Goal: Task Accomplishment & Management: Manage account settings

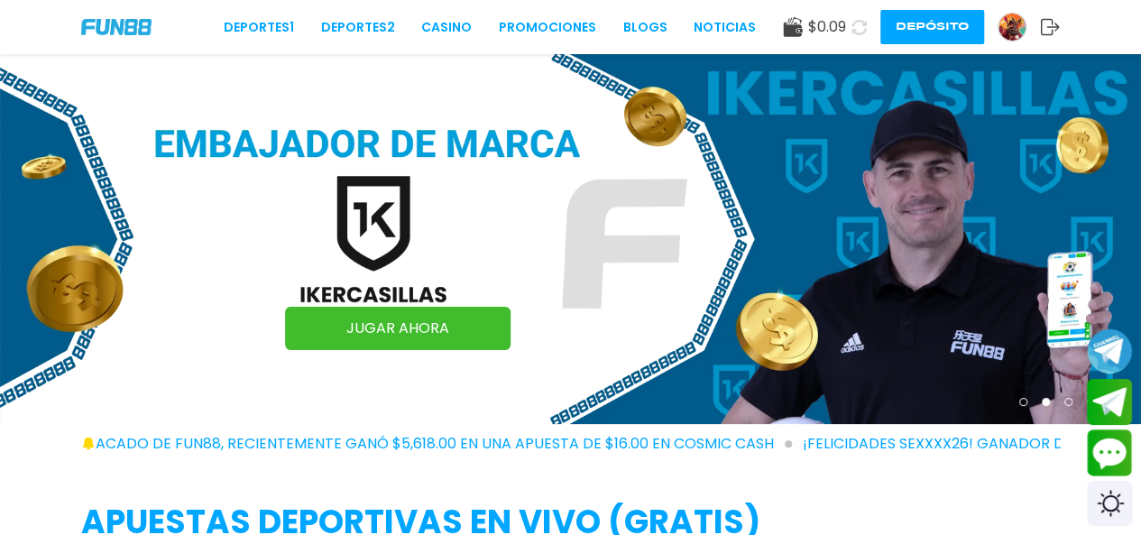
click at [550, 13] on div "Deportes 1 Deportes 2 CASINO Promociones BLOGS NOTICIAS $ 0.09 Depósito" at bounding box center [570, 27] width 1141 height 54
click at [537, 21] on link "Promociones" at bounding box center [547, 27] width 97 height 19
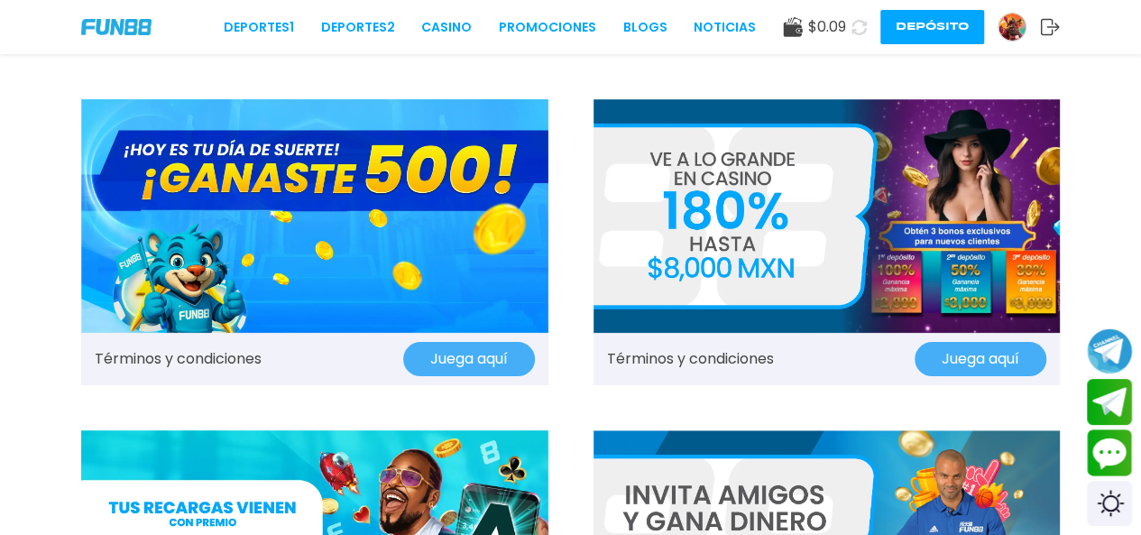
click at [457, 357] on button "Juega aquí" at bounding box center [469, 359] width 132 height 34
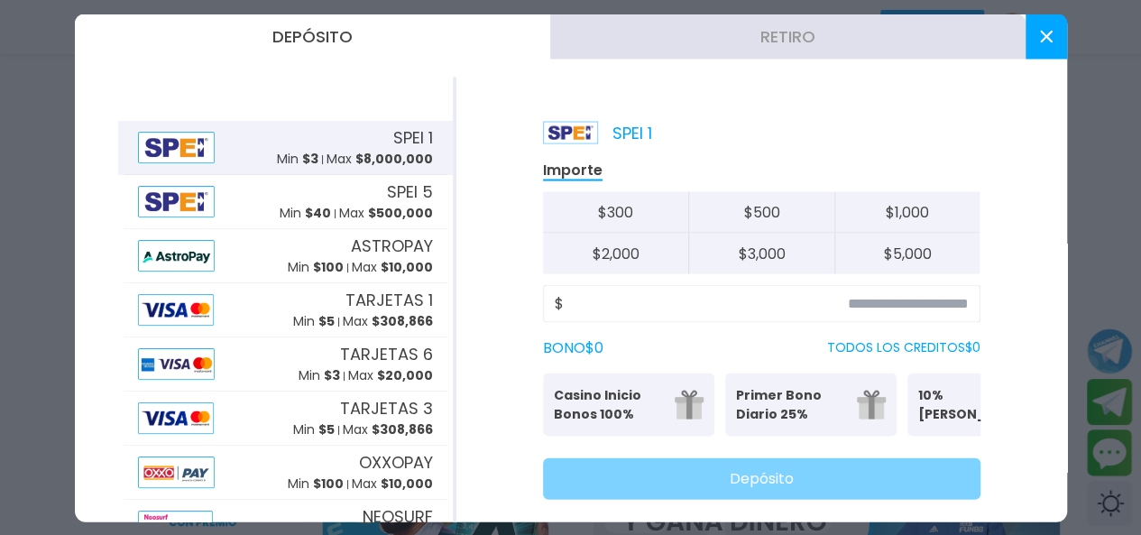
click at [310, 143] on div "SPEI 1 Min $ 3 Max $ 8,000,000" at bounding box center [355, 146] width 156 height 43
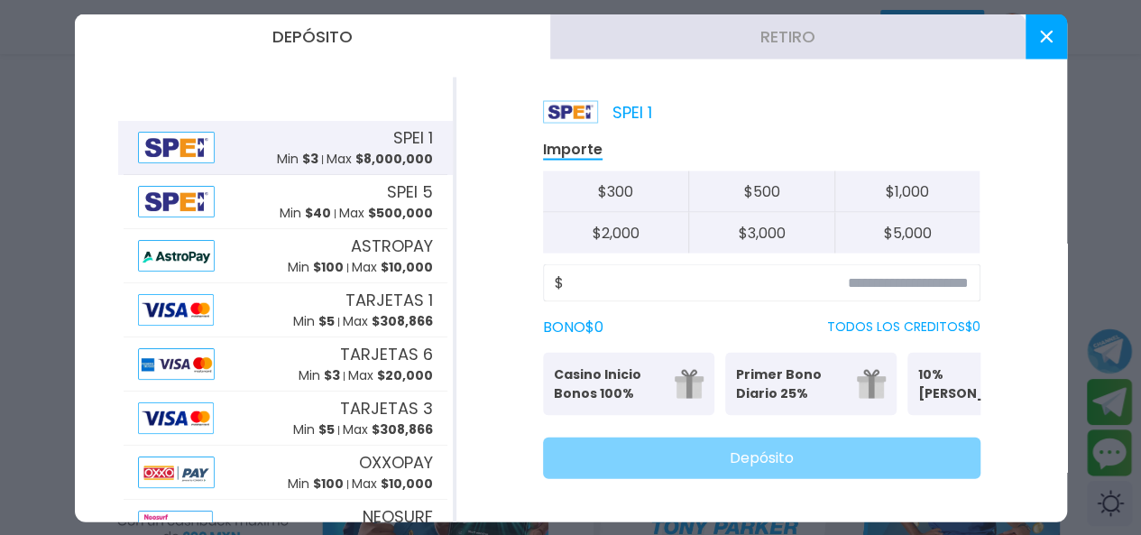
scroll to position [90, 0]
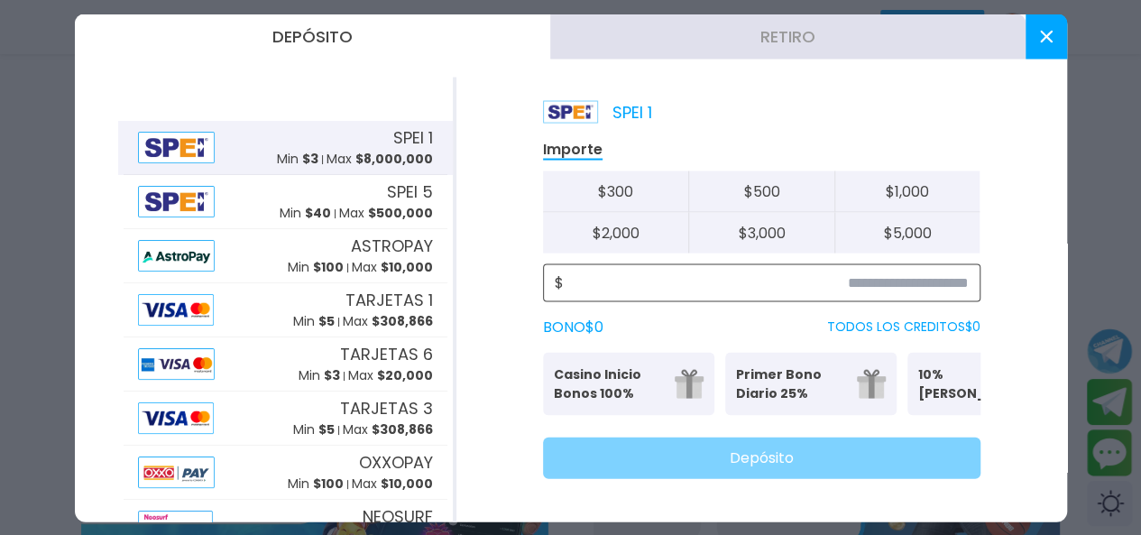
click at [689, 272] on input at bounding box center [766, 283] width 405 height 22
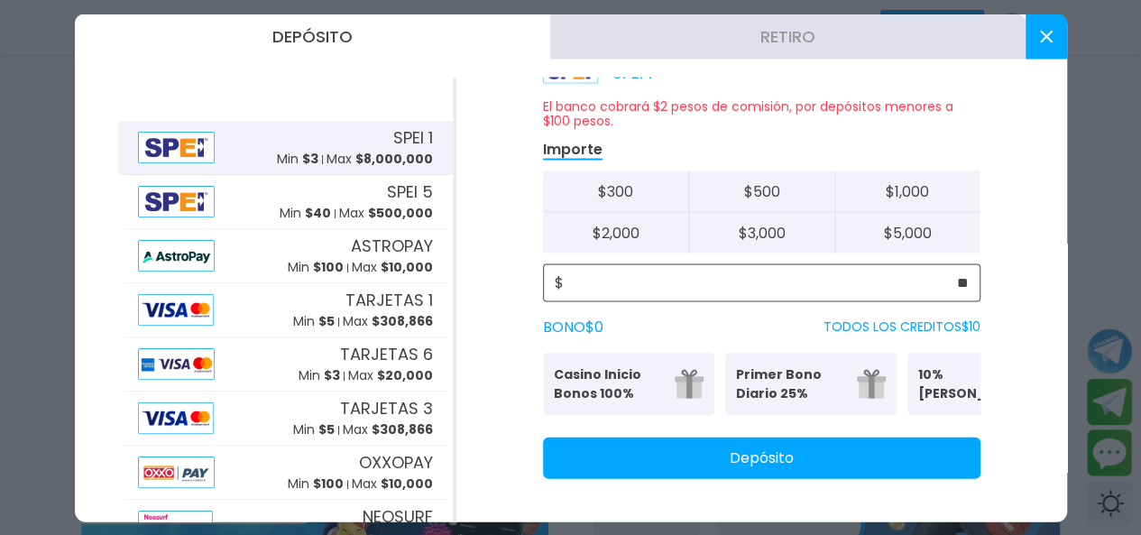
scroll to position [76, 0]
type input "**"
click at [1043, 30] on icon at bounding box center [1046, 36] width 13 height 13
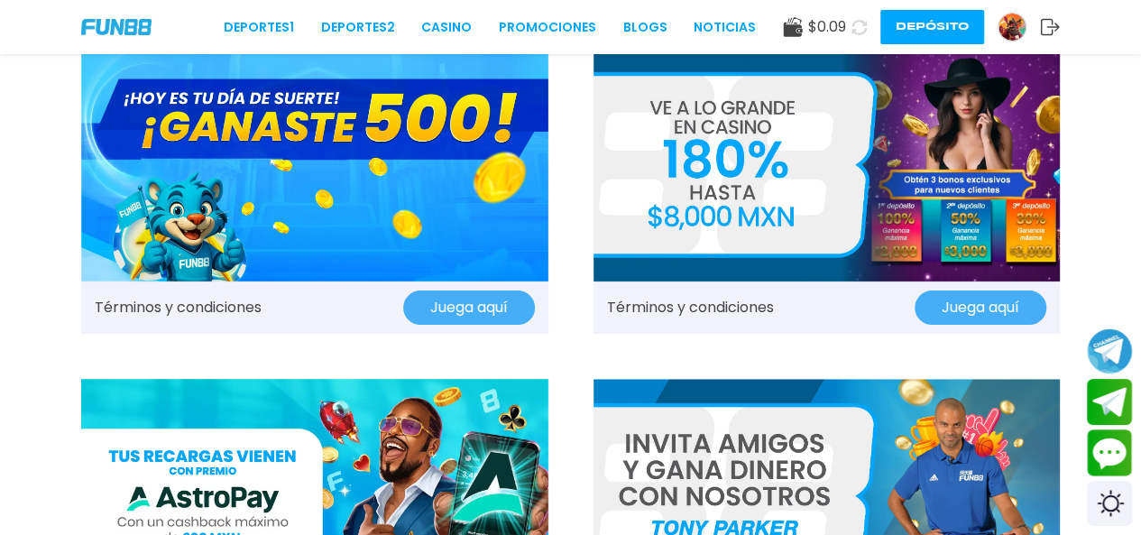
scroll to position [0, 0]
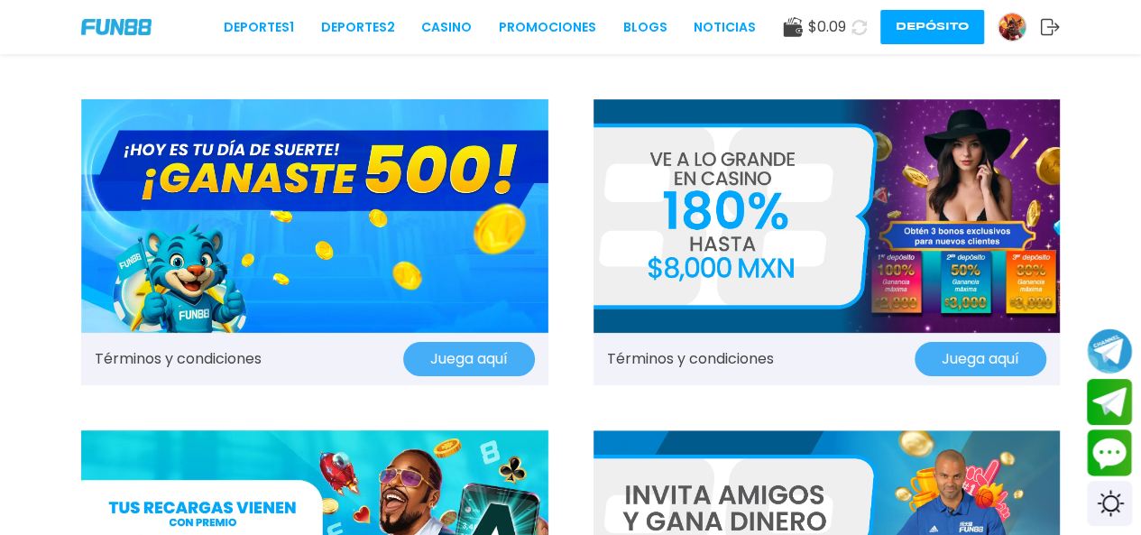
click at [134, 356] on link "Términos y condiciones" at bounding box center [178, 359] width 167 height 22
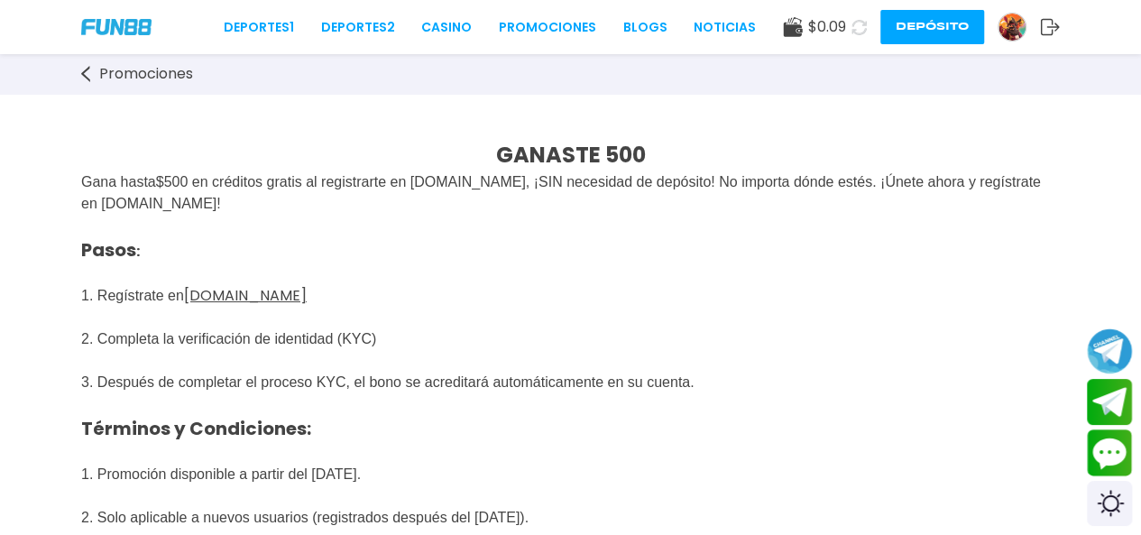
click at [236, 299] on u "[DOMAIN_NAME]" at bounding box center [245, 295] width 123 height 21
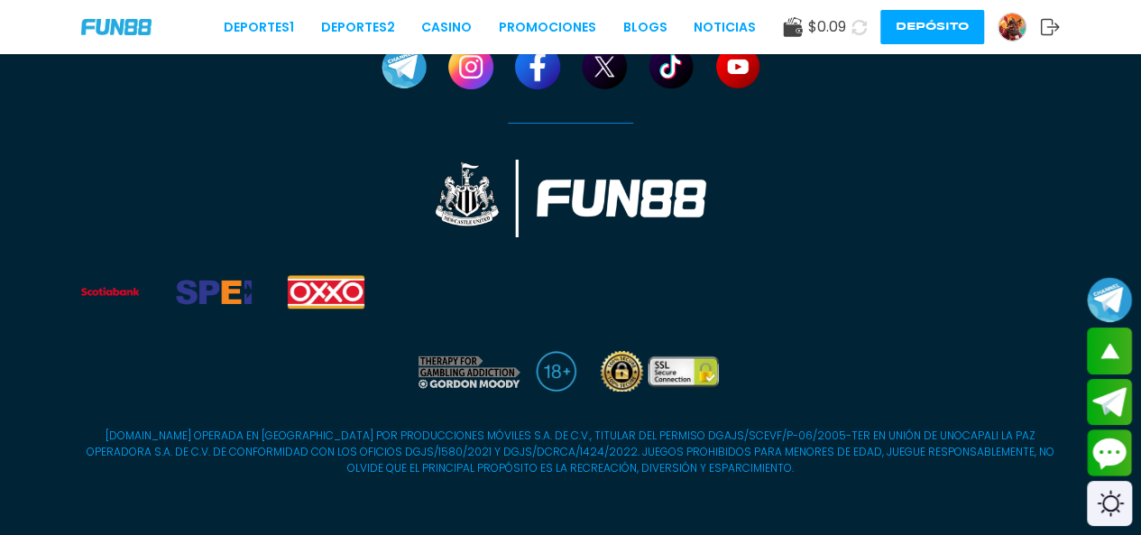
scroll to position [28423, 0]
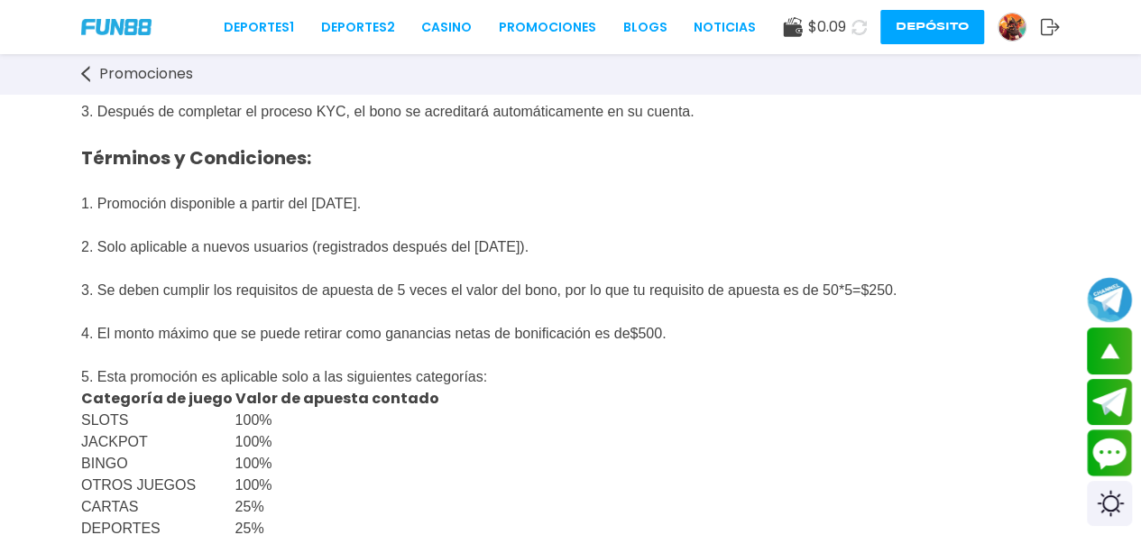
scroll to position [180, 0]
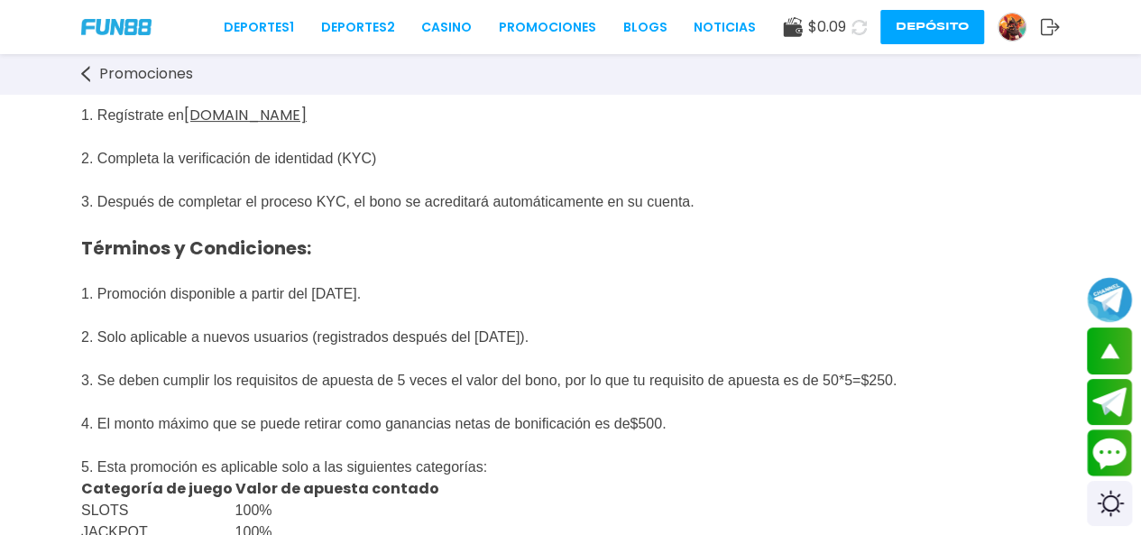
click at [398, 171] on span "Pasos : 1. Regístrate en FUN88mx.mx 2. Completa la verificación de identidad (K…" at bounding box center [471, 212] width 780 height 351
drag, startPoint x: 381, startPoint y: 151, endPoint x: 356, endPoint y: 152, distance: 24.4
click at [379, 151] on p "Pasos : 1. Regístrate en FUN88mx.mx 2. Completa la verificación de identidad (K…" at bounding box center [570, 212] width 979 height 357
click at [1009, 26] on img at bounding box center [1012, 27] width 27 height 27
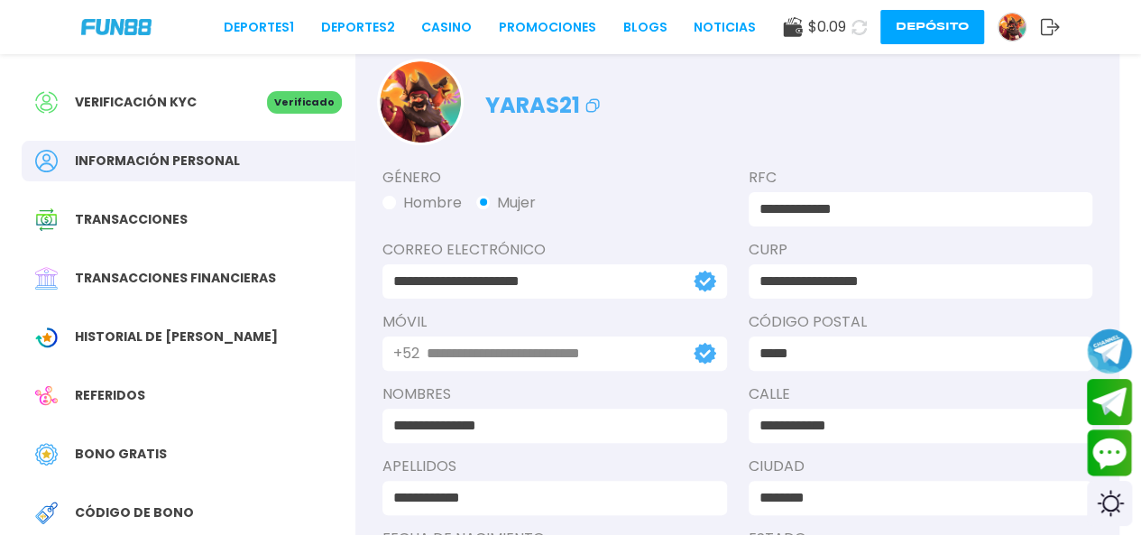
scroll to position [90, 0]
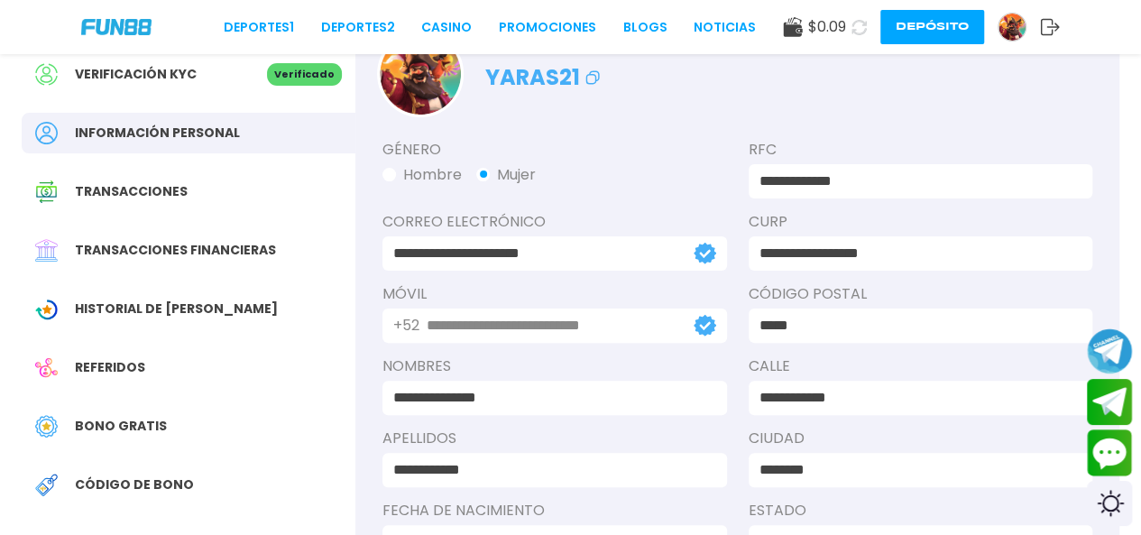
click at [147, 198] on span "Transacciones" at bounding box center [131, 191] width 113 height 19
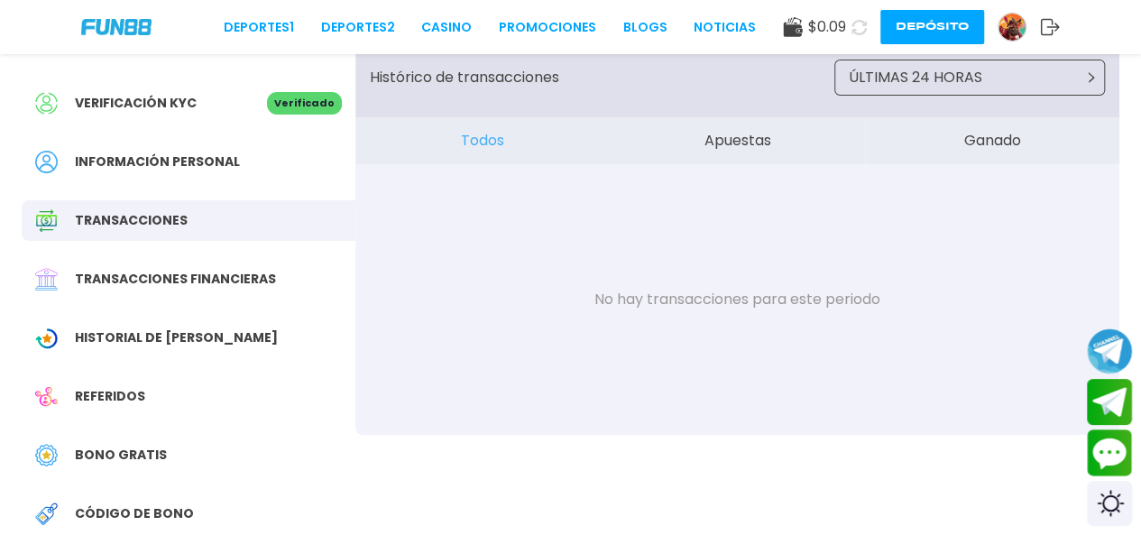
scroll to position [90, 0]
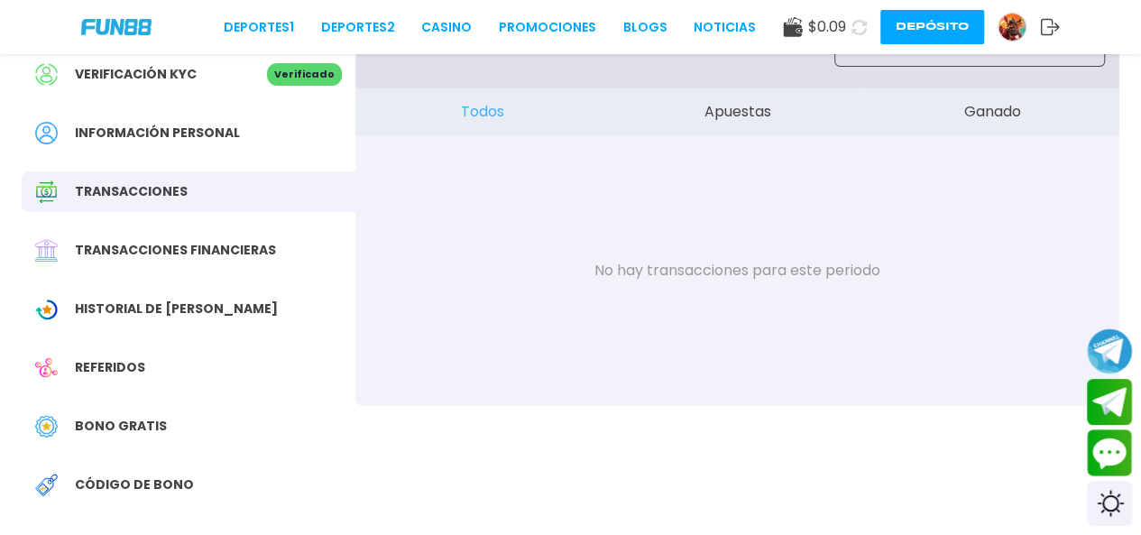
click at [178, 313] on span "Historial de Bonos" at bounding box center [176, 309] width 203 height 19
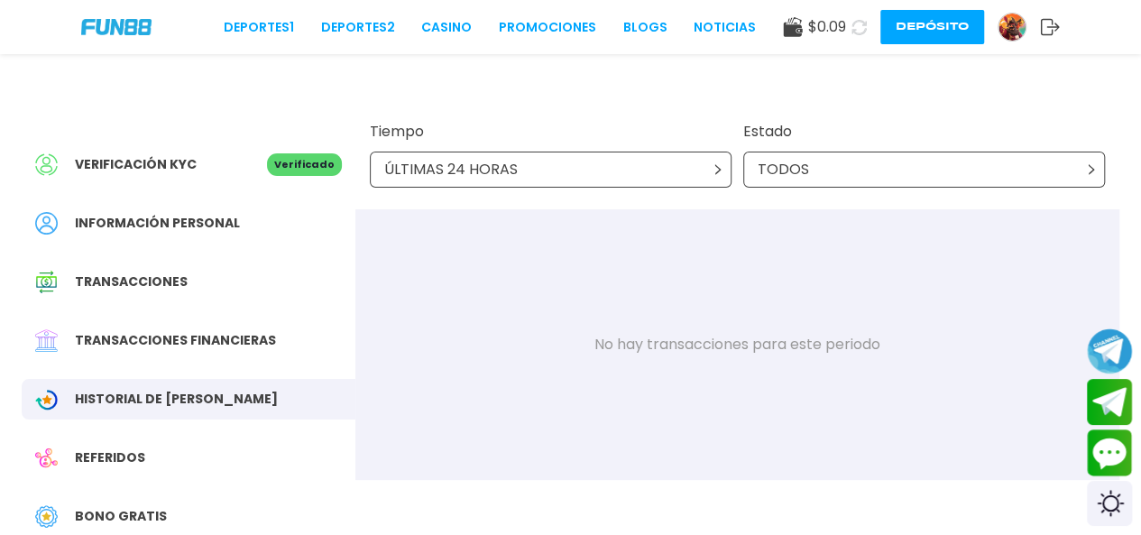
click at [702, 169] on div "ÚLTIMAS 24 HORAS" at bounding box center [551, 170] width 362 height 36
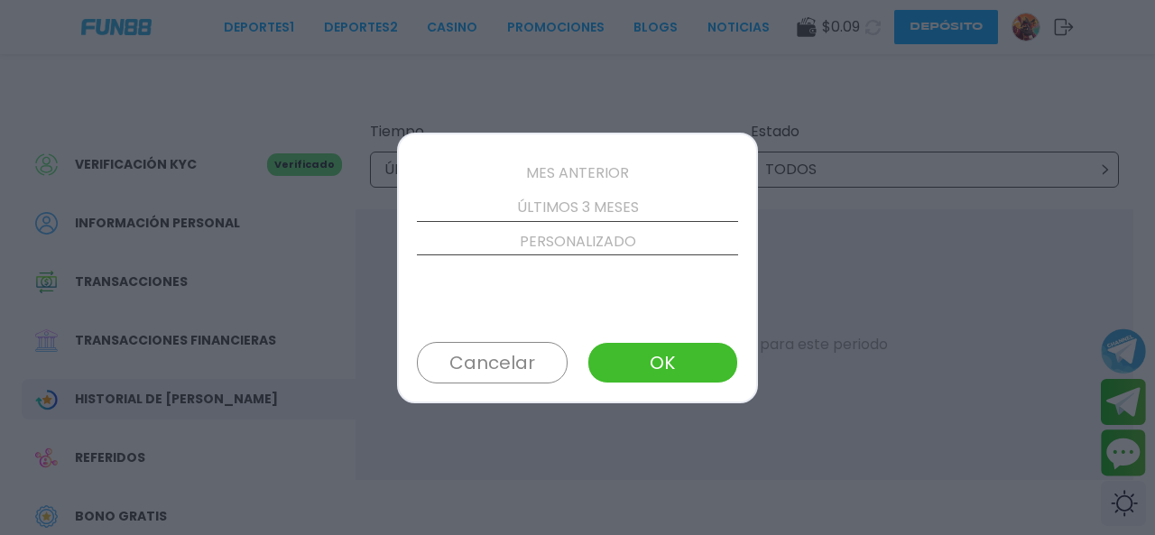
scroll to position [206, 0]
click at [612, 202] on p "ÚLTIMOS 3 MESES" at bounding box center [577, 204] width 321 height 34
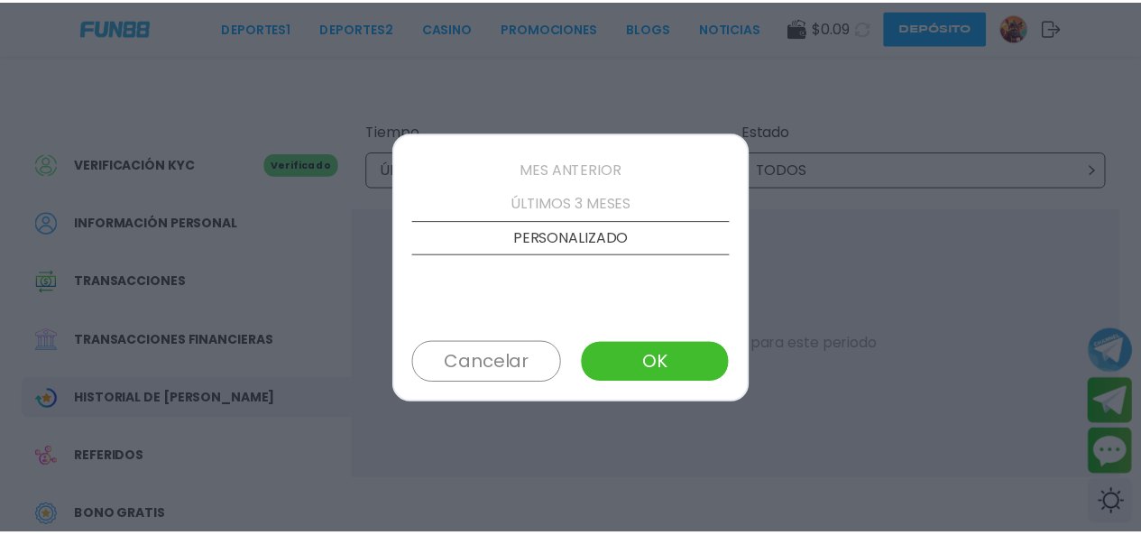
scroll to position [171, 0]
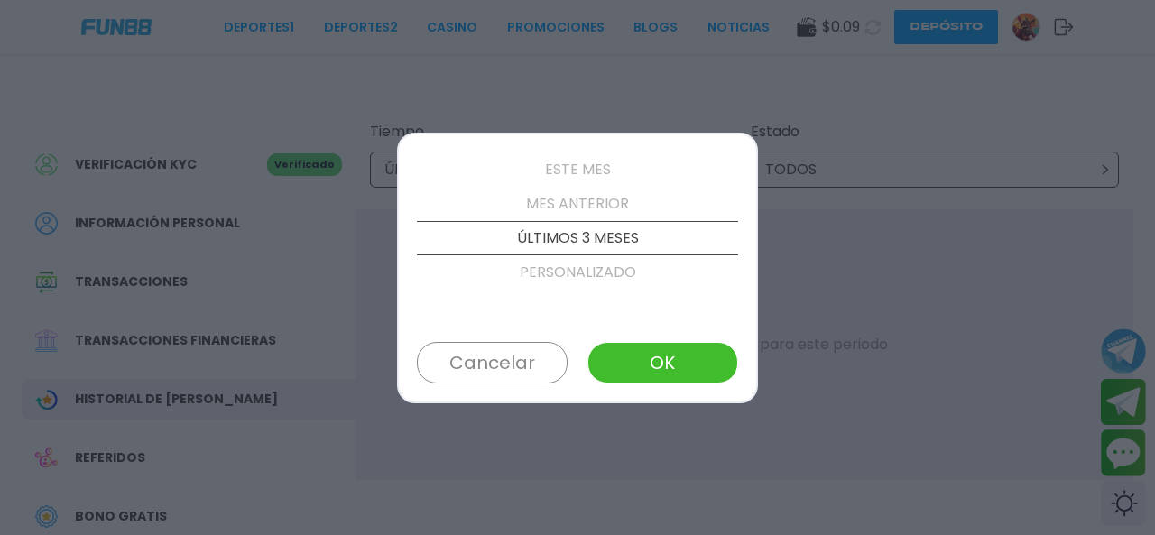
click at [659, 360] on button "OK" at bounding box center [662, 363] width 151 height 42
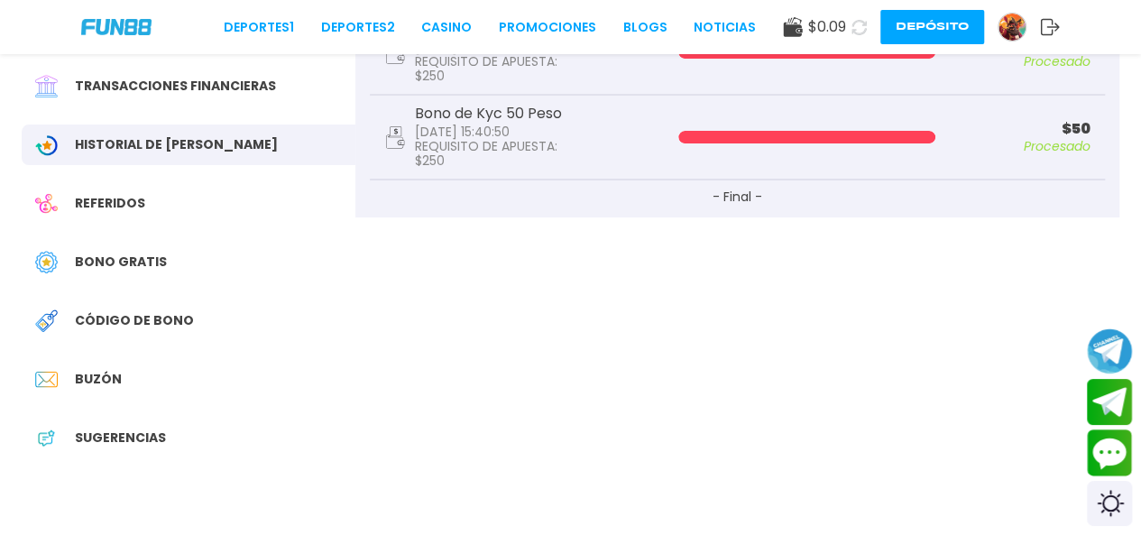
scroll to position [271, 0]
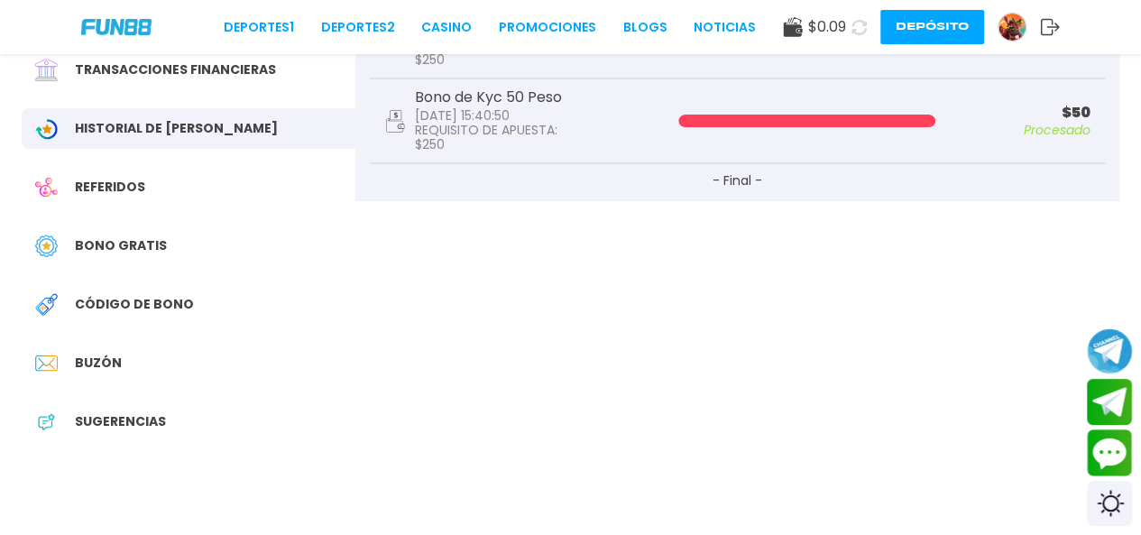
click at [161, 244] on span "Bono Gratis" at bounding box center [121, 245] width 92 height 19
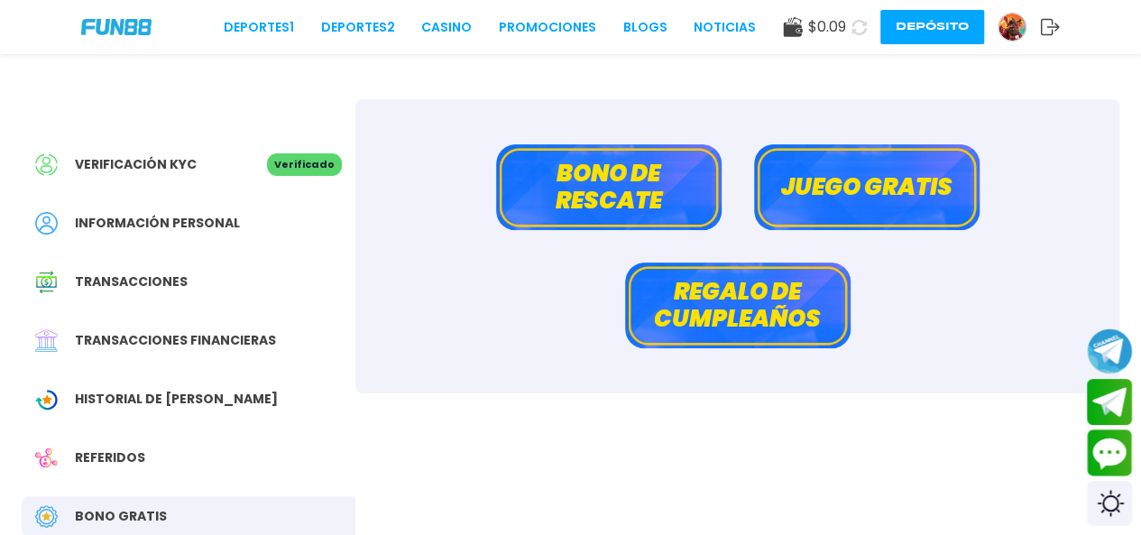
click at [545, 201] on button "Bono de rescate" at bounding box center [609, 187] width 226 height 86
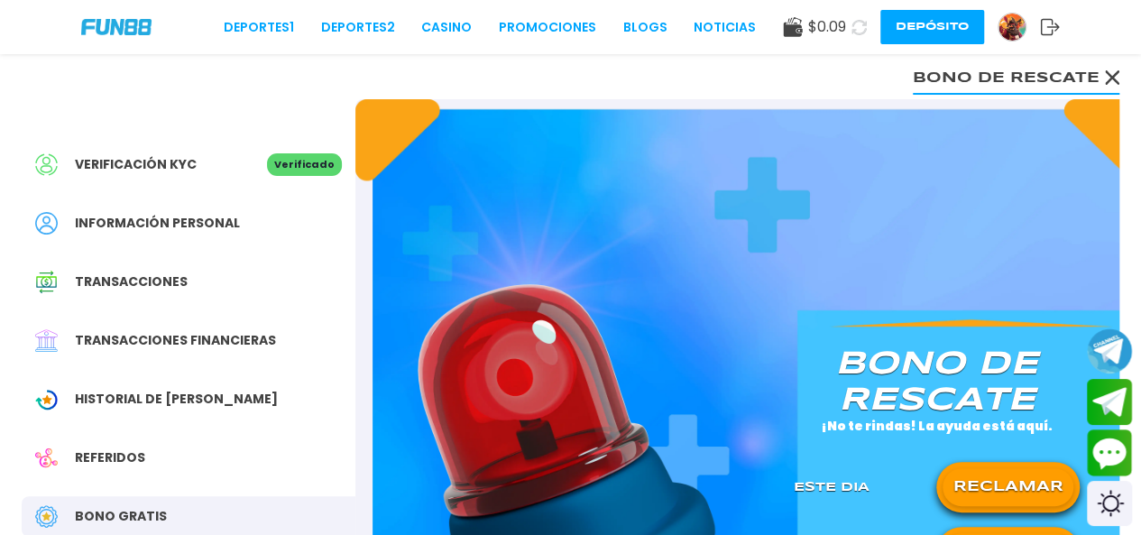
click at [1113, 74] on icon at bounding box center [1112, 77] width 14 height 14
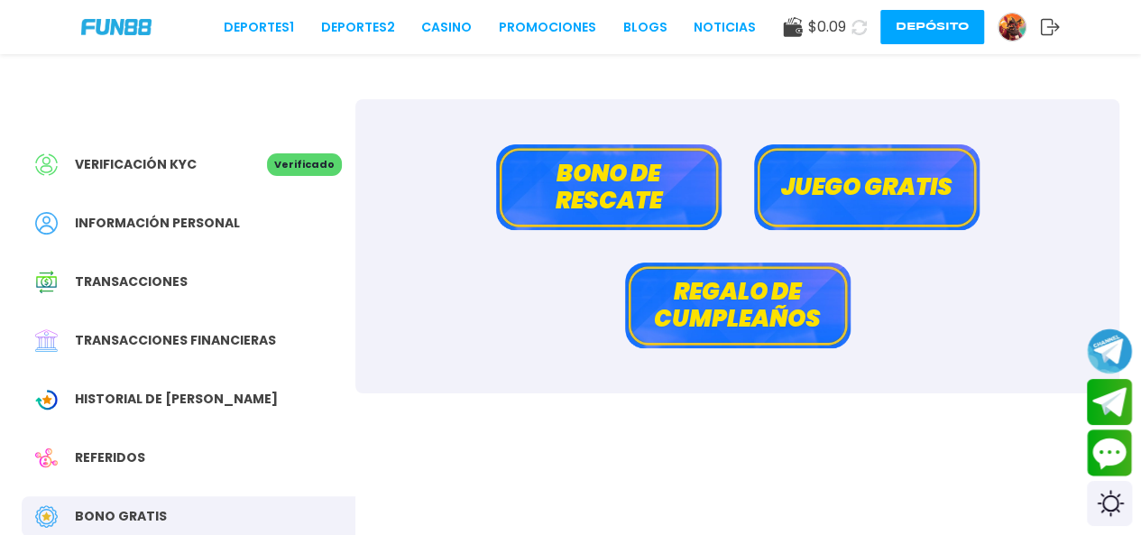
click at [840, 192] on button "Juego gratis" at bounding box center [867, 187] width 226 height 86
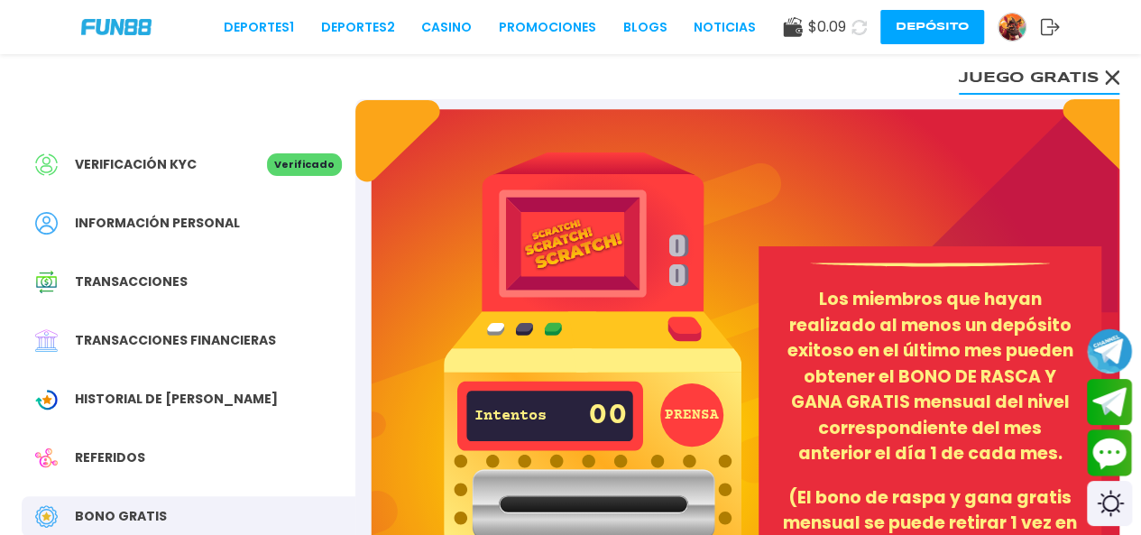
click at [1106, 77] on icon at bounding box center [1112, 77] width 14 height 14
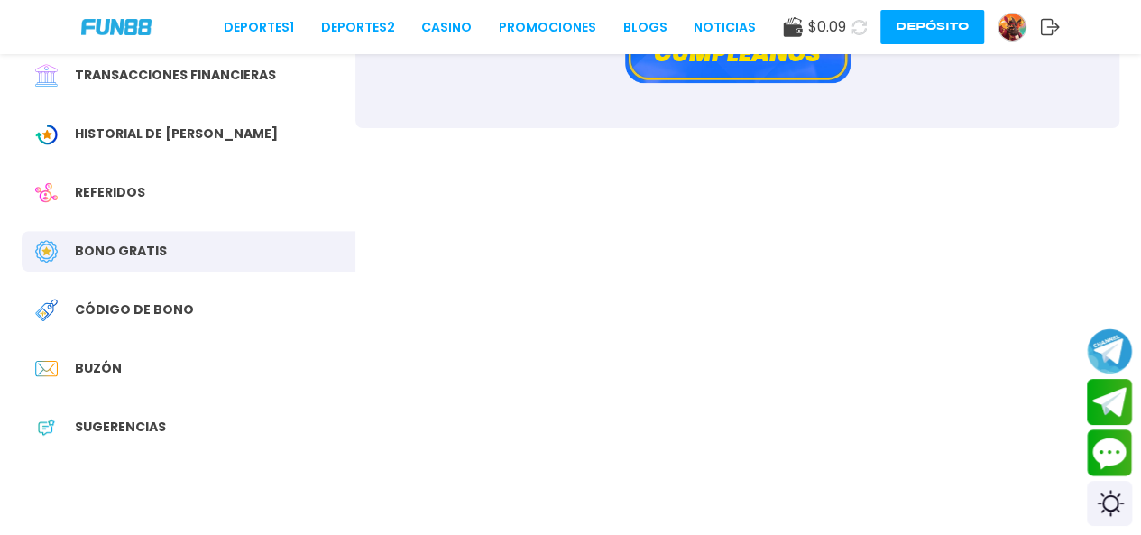
scroll to position [271, 0]
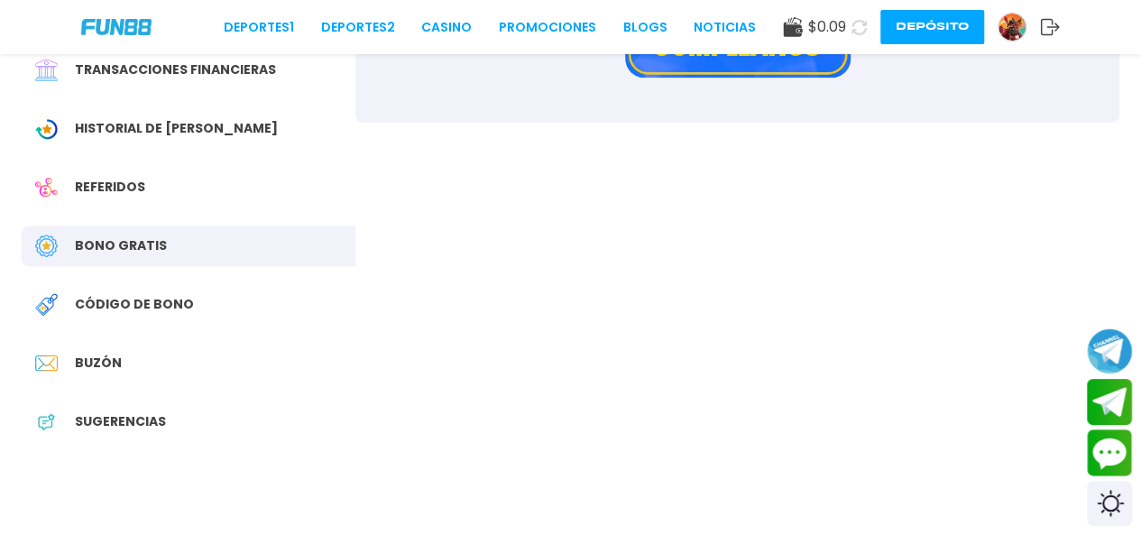
click at [115, 364] on span "Buzón" at bounding box center [98, 363] width 47 height 19
